Goal: Task Accomplishment & Management: Complete application form

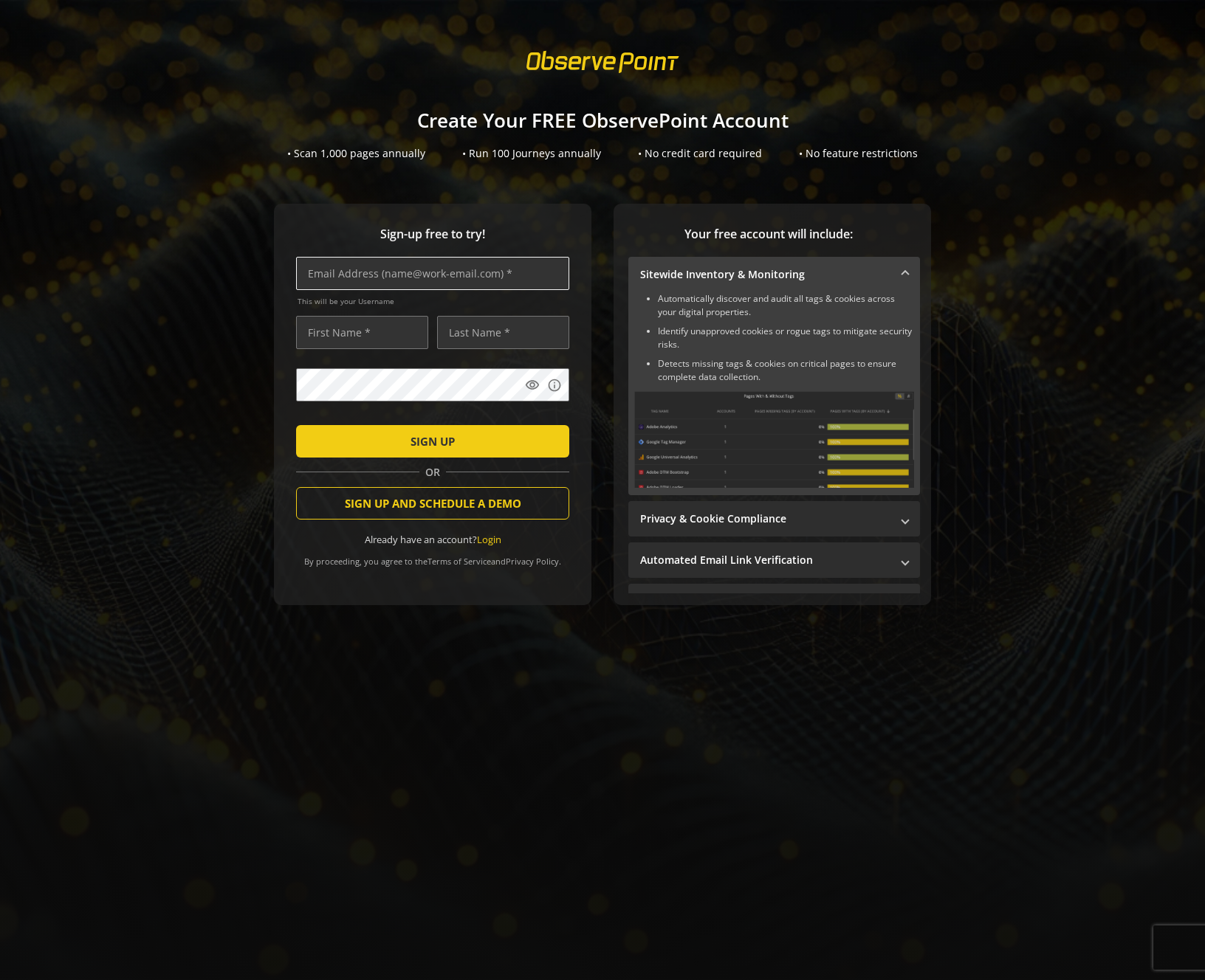
click at [431, 282] on input "text" at bounding box center [432, 273] width 273 height 33
type input "[PERSON_NAME][EMAIL_ADDRESS][PERSON_NAME][DOMAIN_NAME]"
type input "[PERSON_NAME]"
click at [416, 442] on span "SIGN UP" at bounding box center [432, 441] width 44 height 27
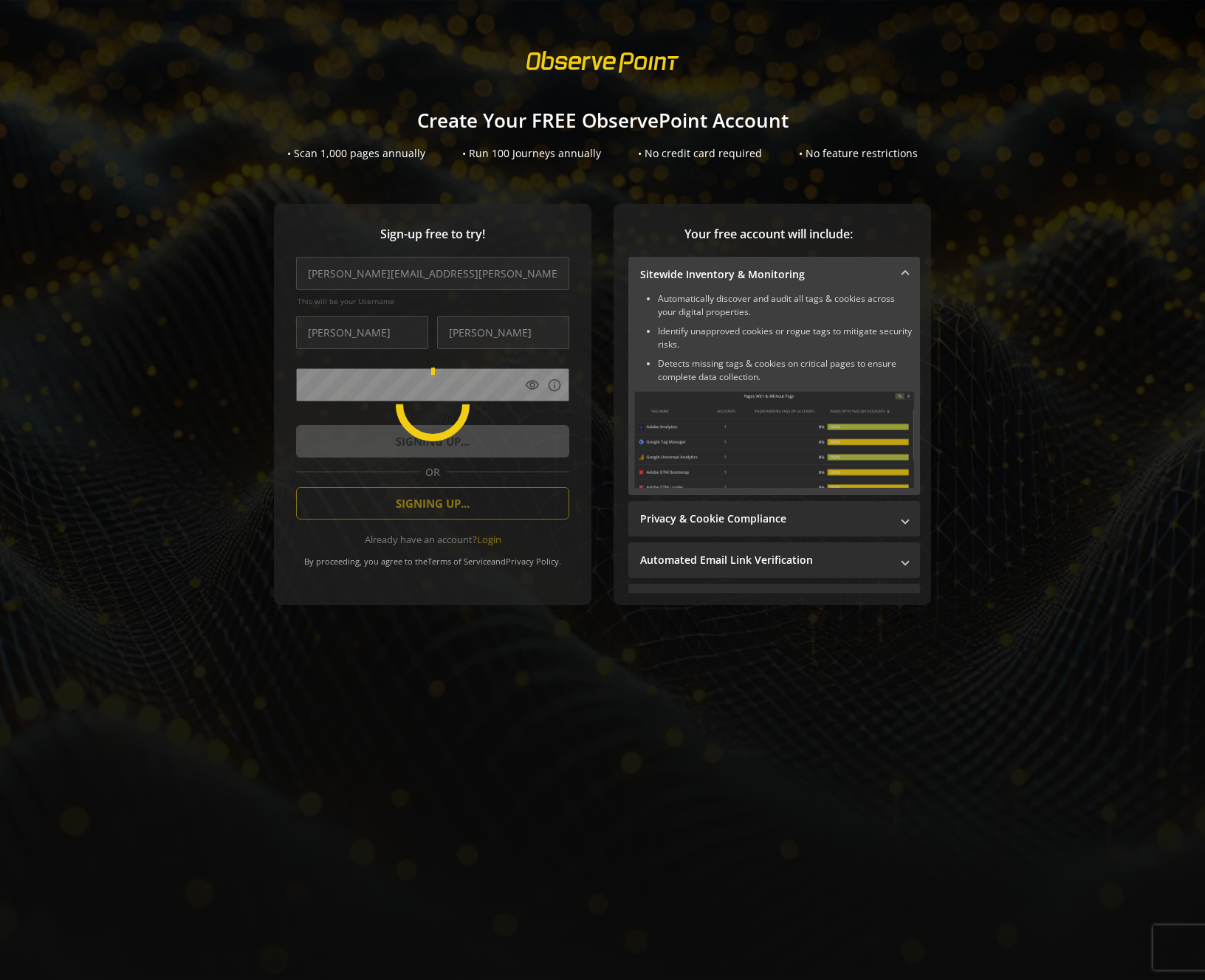
click at [1061, 425] on div "Sign-up free to try! [PERSON_NAME][EMAIL_ADDRESS][PERSON_NAME][DOMAIN_NAME] Thi…" at bounding box center [602, 434] width 1169 height 461
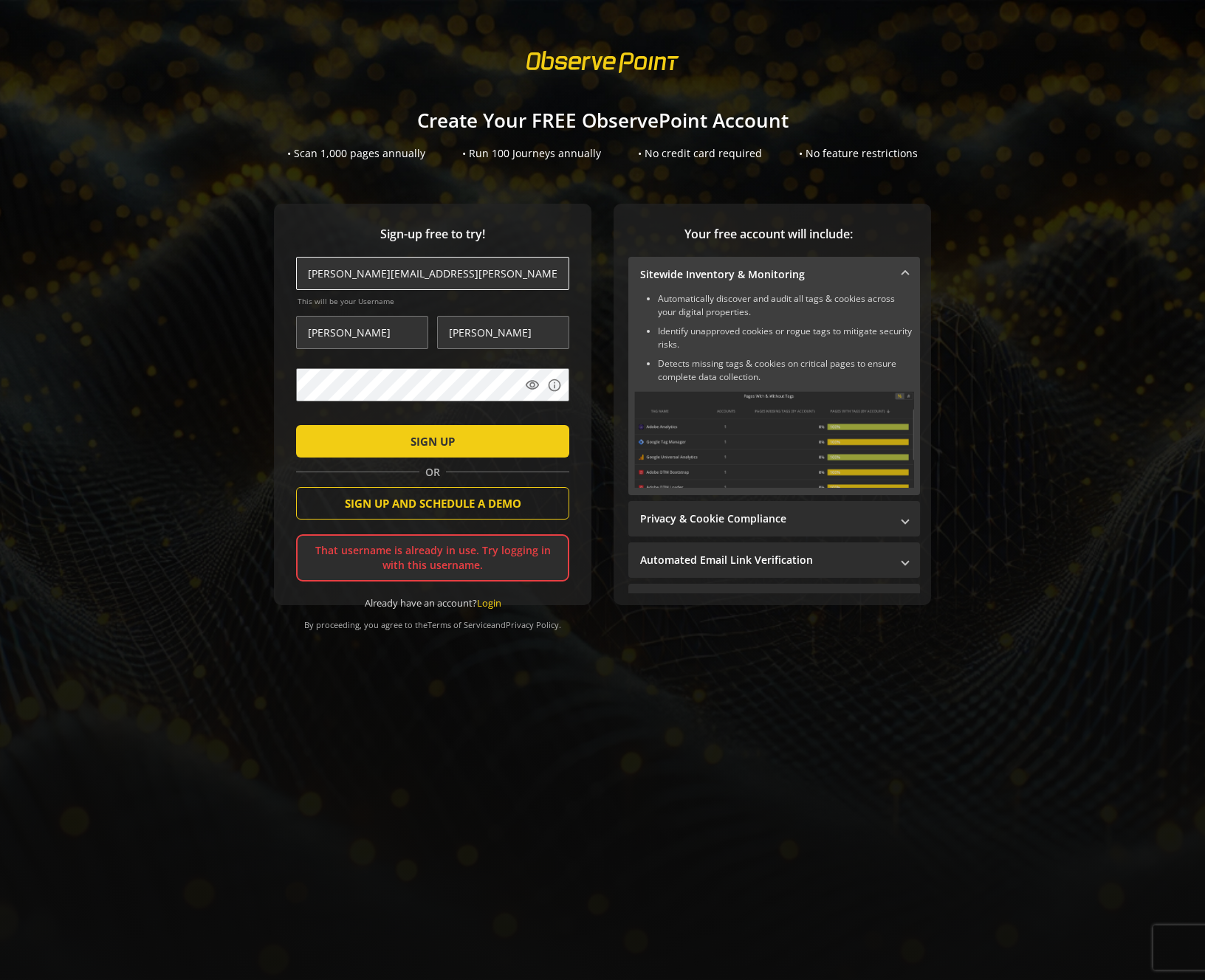
click at [408, 267] on input "[PERSON_NAME][EMAIL_ADDRESS][PERSON_NAME][DOMAIN_NAME]" at bounding box center [432, 273] width 273 height 33
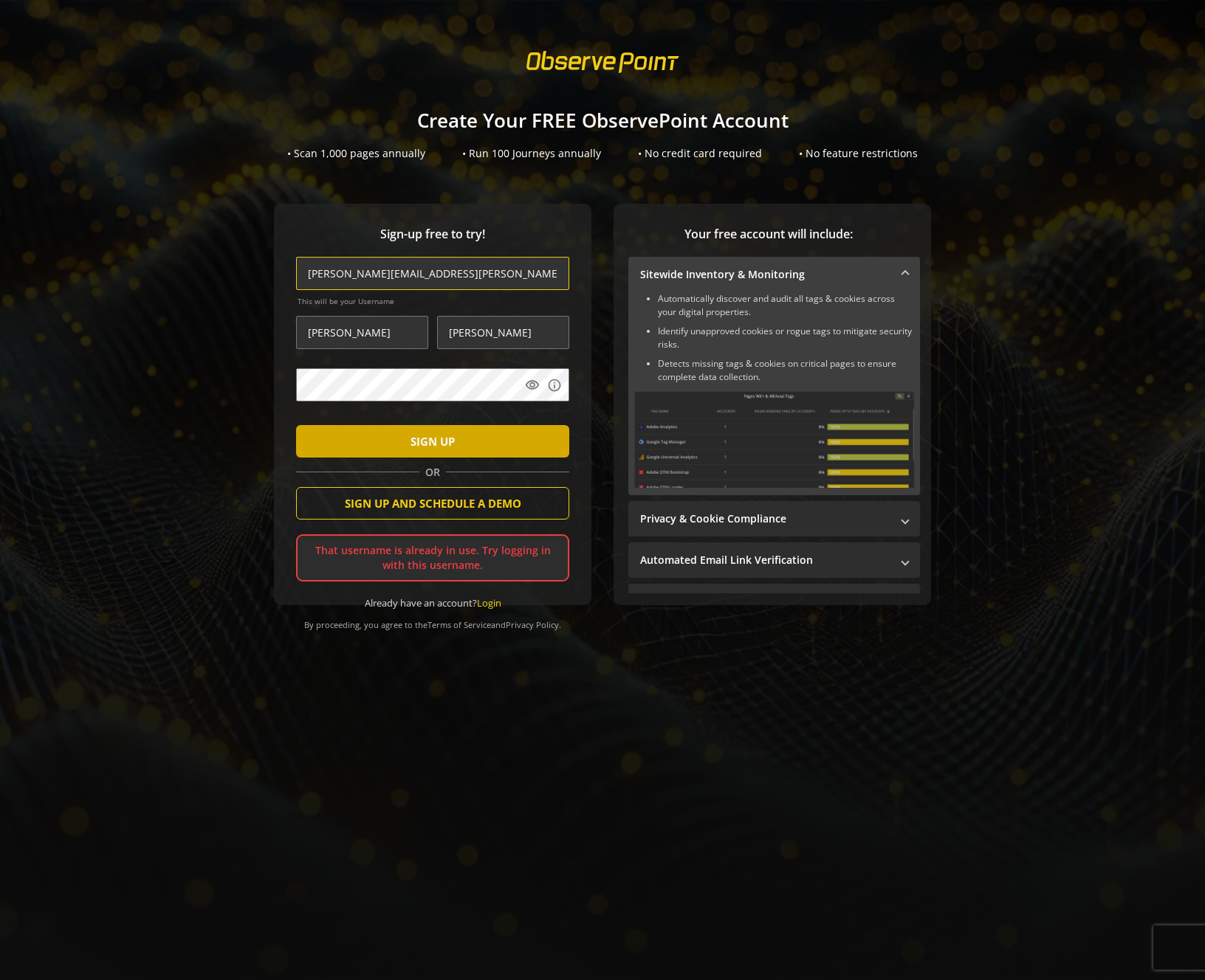
type input "[PERSON_NAME][EMAIL_ADDRESS][PERSON_NAME][DOMAIN_NAME]"
click at [439, 443] on span "SIGN UP" at bounding box center [432, 441] width 44 height 27
